Goal: Obtain resource: Obtain resource

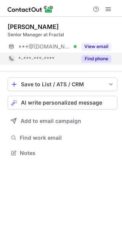
scroll to position [148, 122]
click at [91, 59] on button "Find phone" at bounding box center [96, 59] width 30 height 8
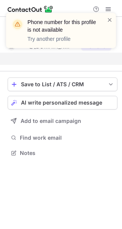
scroll to position [135, 122]
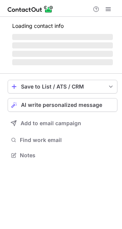
scroll to position [141, 122]
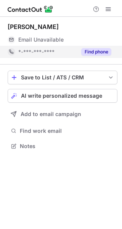
click at [98, 50] on button "Find phone" at bounding box center [96, 52] width 30 height 8
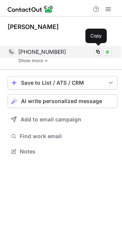
scroll to position [134, 122]
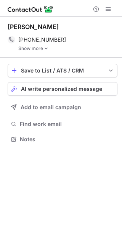
click at [44, 48] on img at bounding box center [46, 48] width 5 height 5
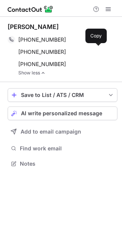
scroll to position [158, 122]
